Goal: Find specific page/section: Find specific page/section

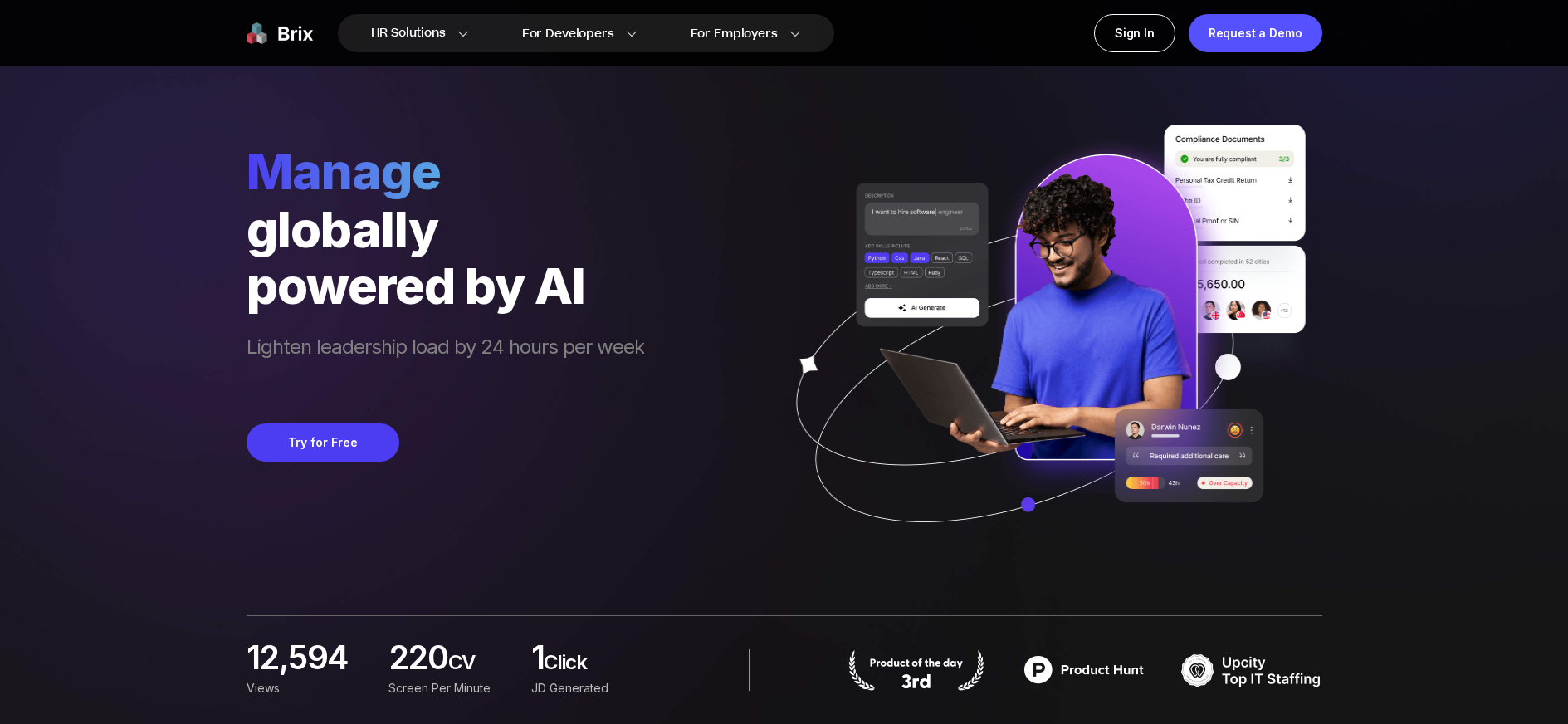
scroll to position [585, 0]
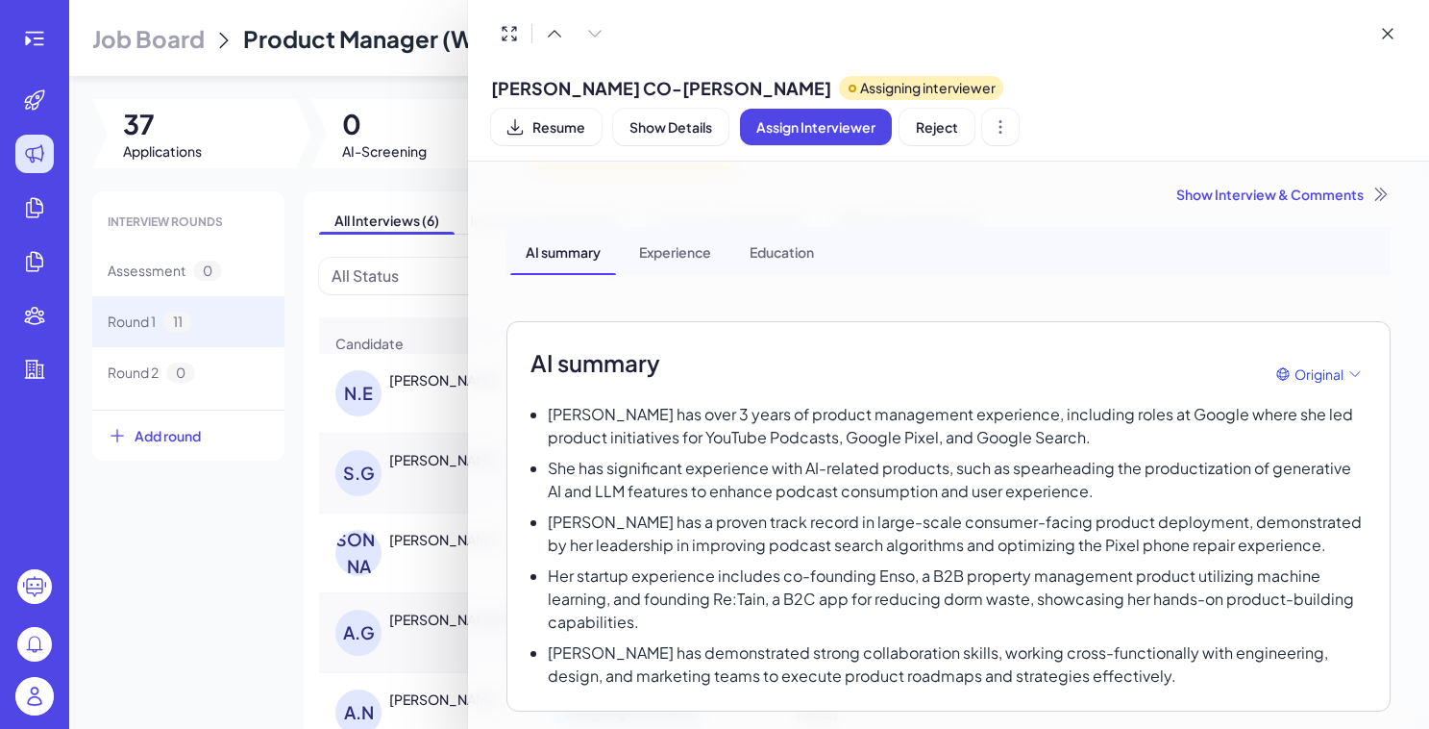
scroll to position [42, 0]
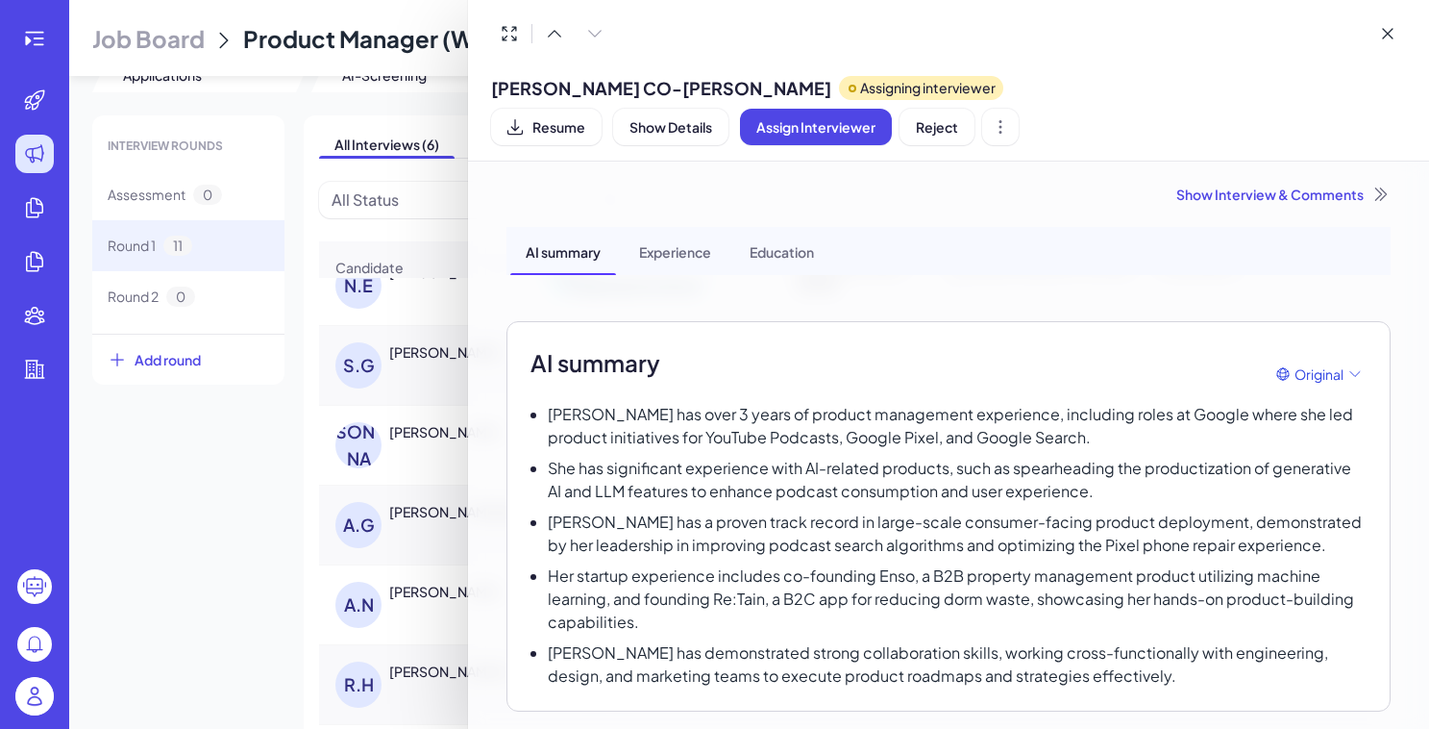
click at [35, 699] on div at bounding box center [714, 364] width 1429 height 729
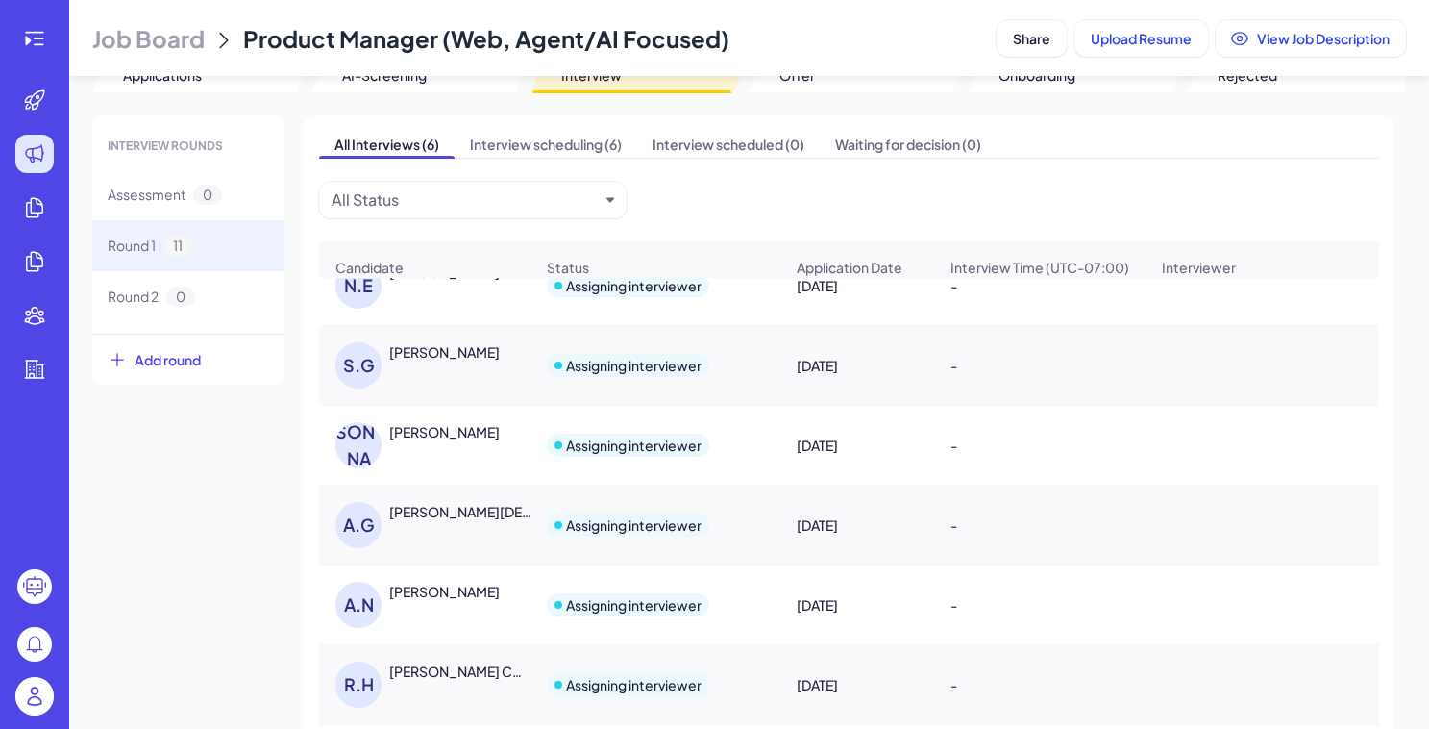
click at [50, 700] on img at bounding box center [34, 696] width 38 height 38
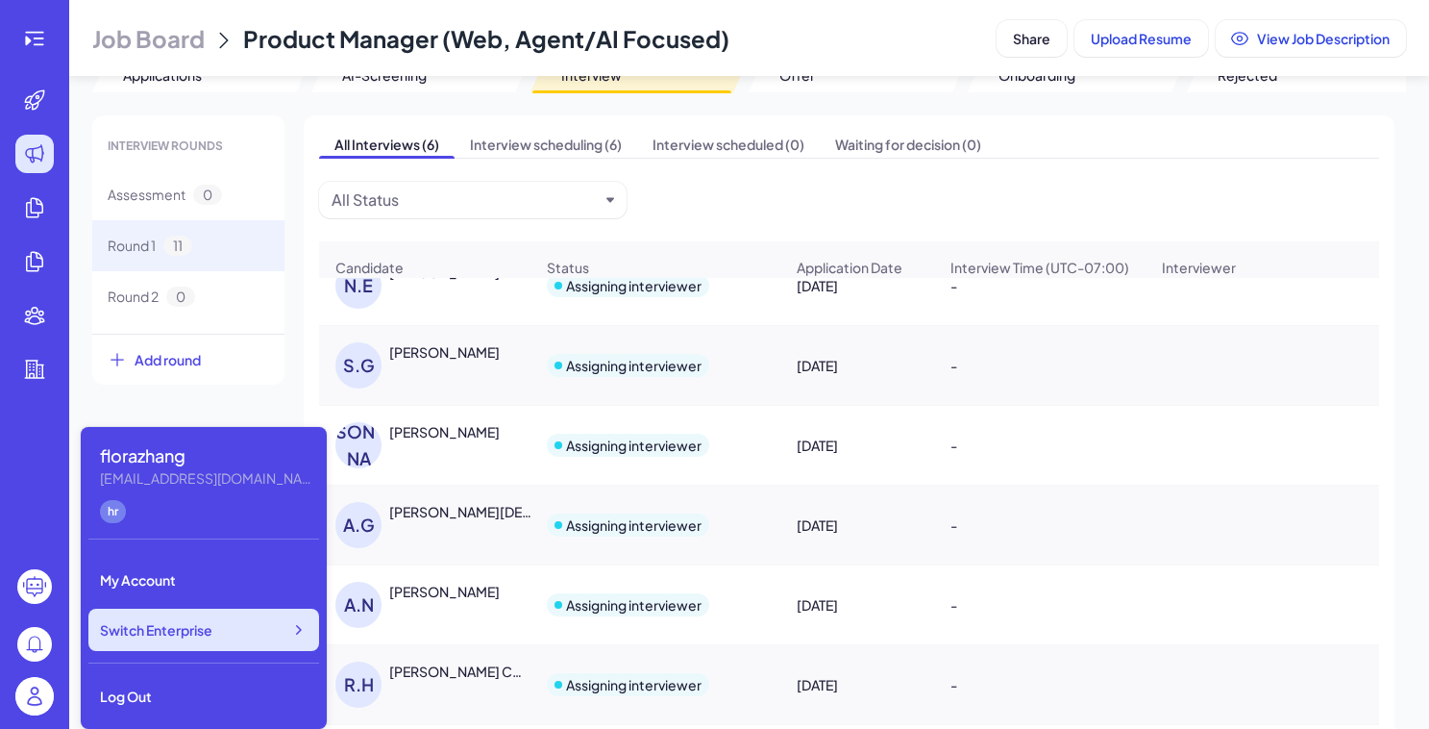
click at [208, 634] on span "Switch Enterprise" at bounding box center [156, 629] width 112 height 19
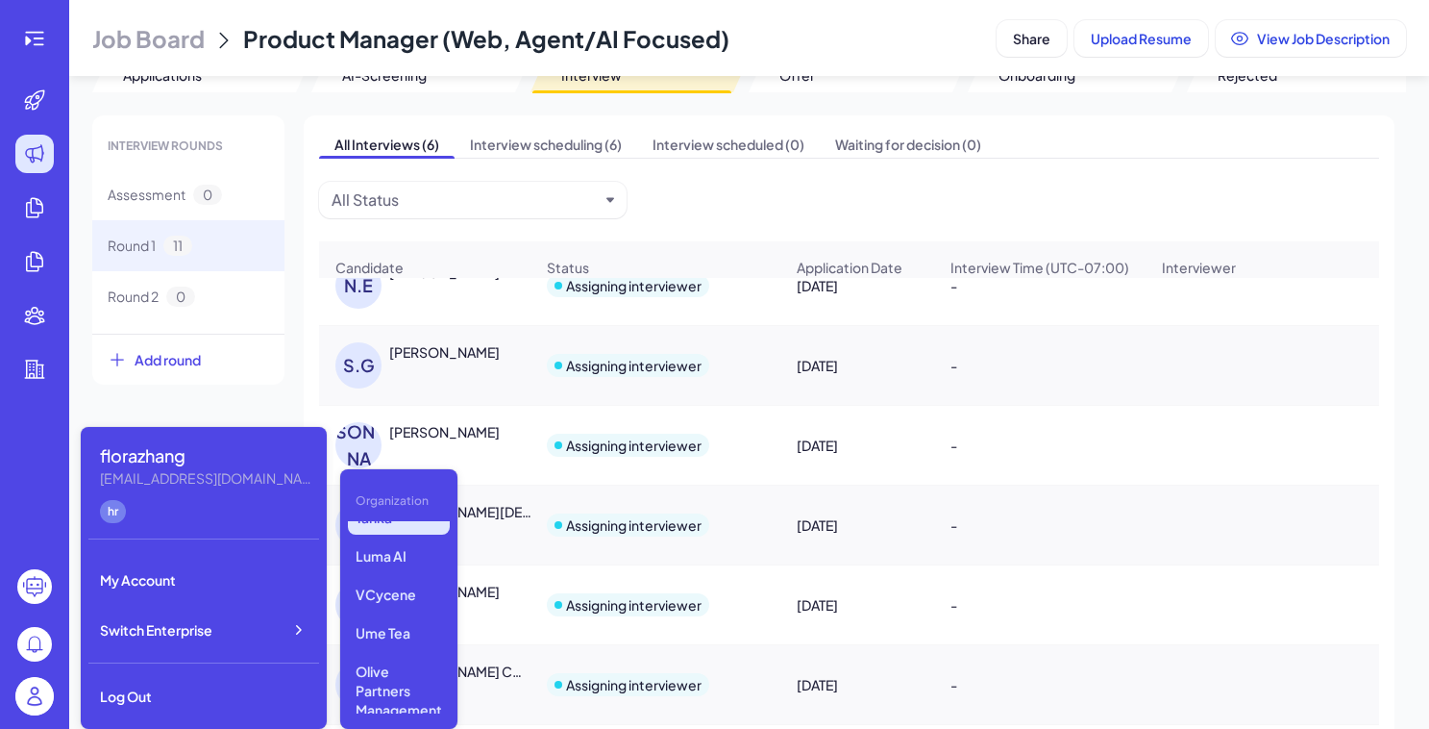
scroll to position [0, 0]
